Goal: Check status

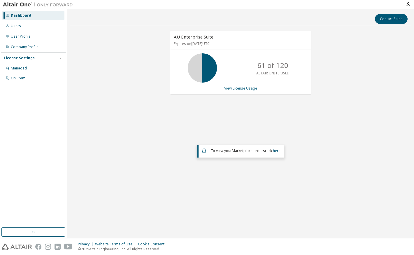
click at [241, 89] on link "View License Usage" at bounding box center [240, 88] width 33 height 5
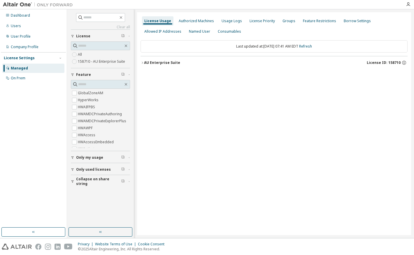
click at [144, 64] on icon "button" at bounding box center [143, 63] width 4 height 4
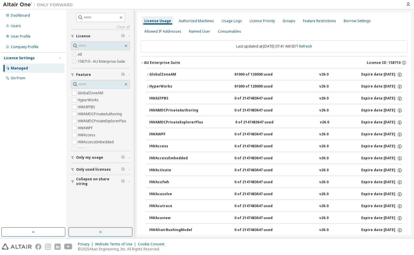
click at [159, 85] on div "HyperWorks" at bounding box center [175, 86] width 53 height 5
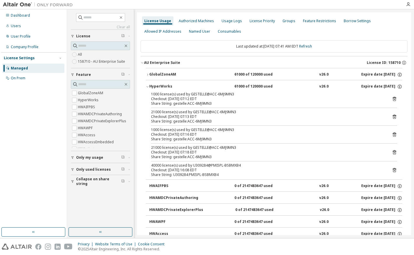
click at [169, 74] on div "GlobalZoneAM" at bounding box center [175, 74] width 53 height 5
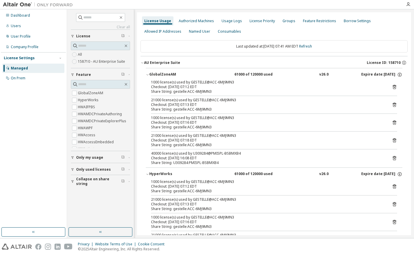
click at [169, 74] on div "GlobalZoneAM" at bounding box center [175, 74] width 53 height 5
